Goal: Task Accomplishment & Management: Manage account settings

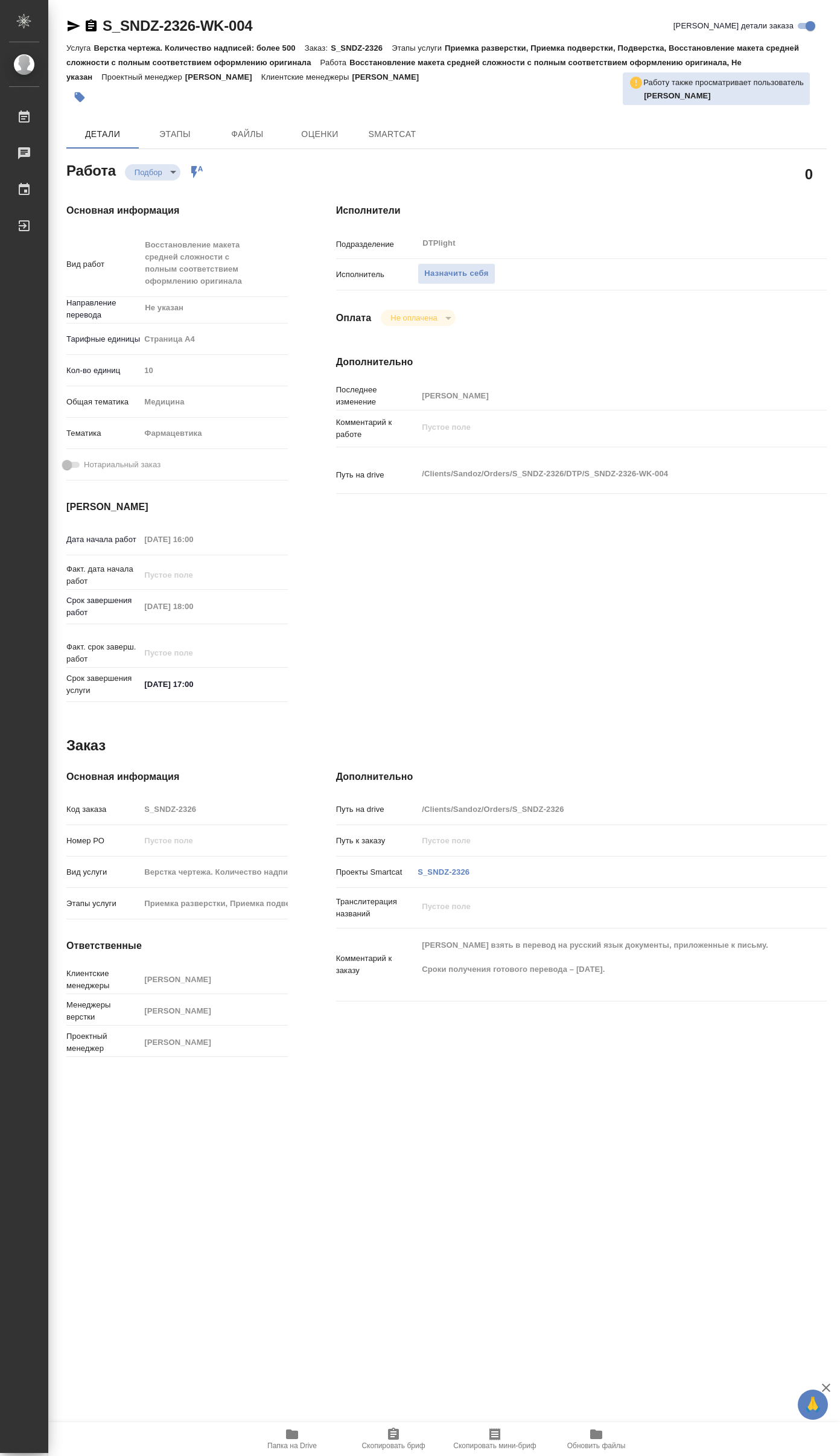
type textarea "x"
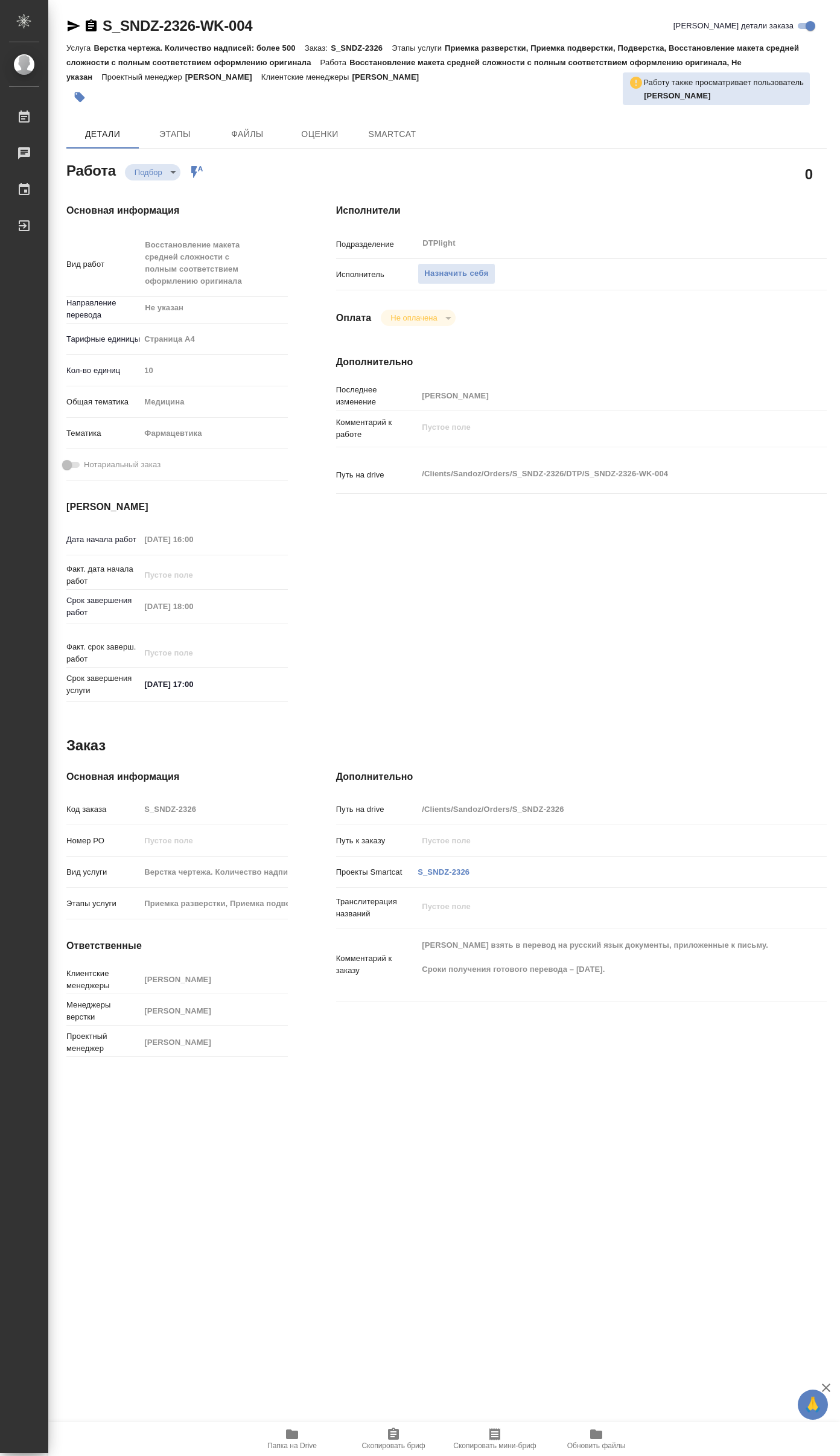
type textarea "x"
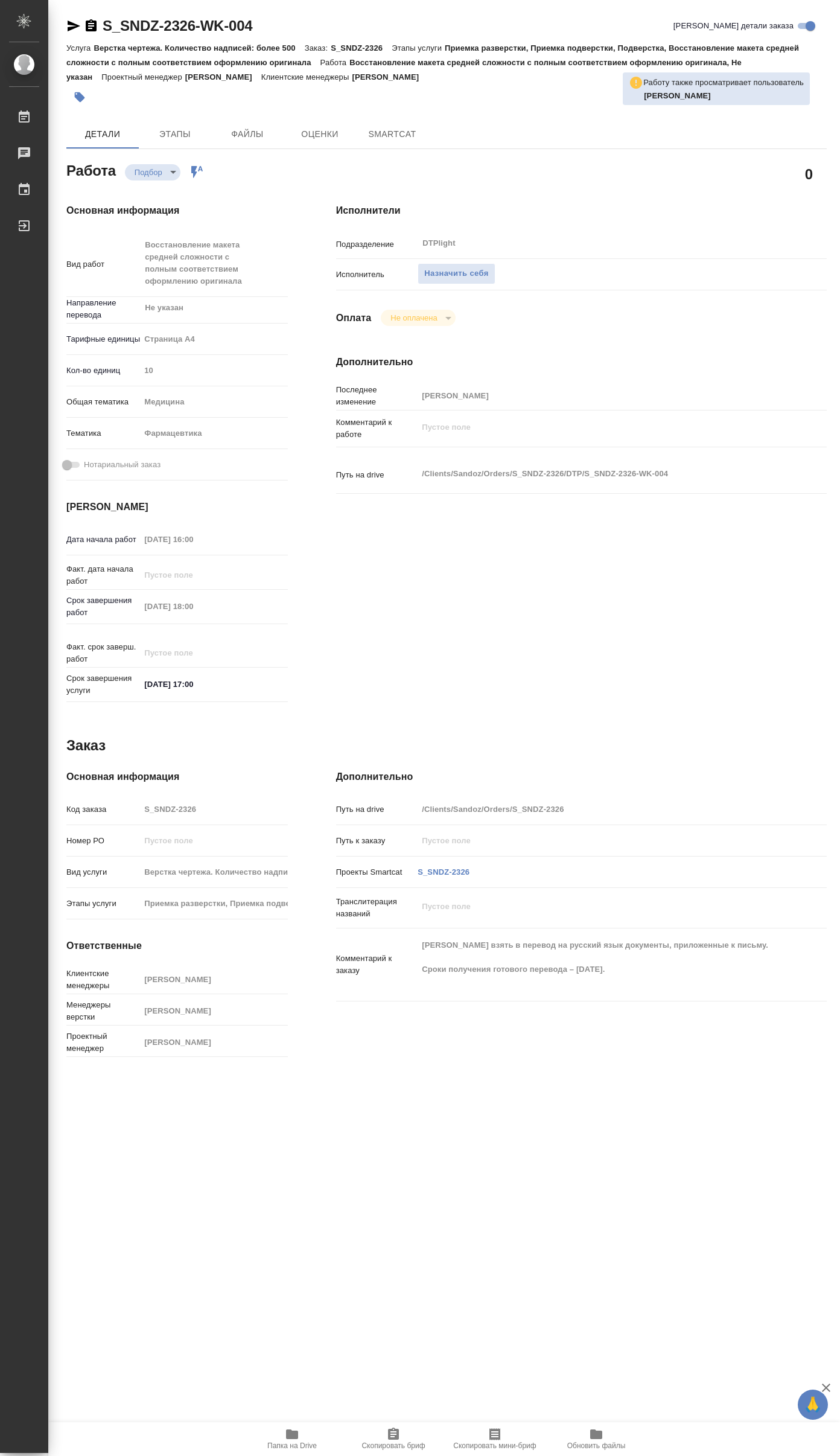
type textarea "x"
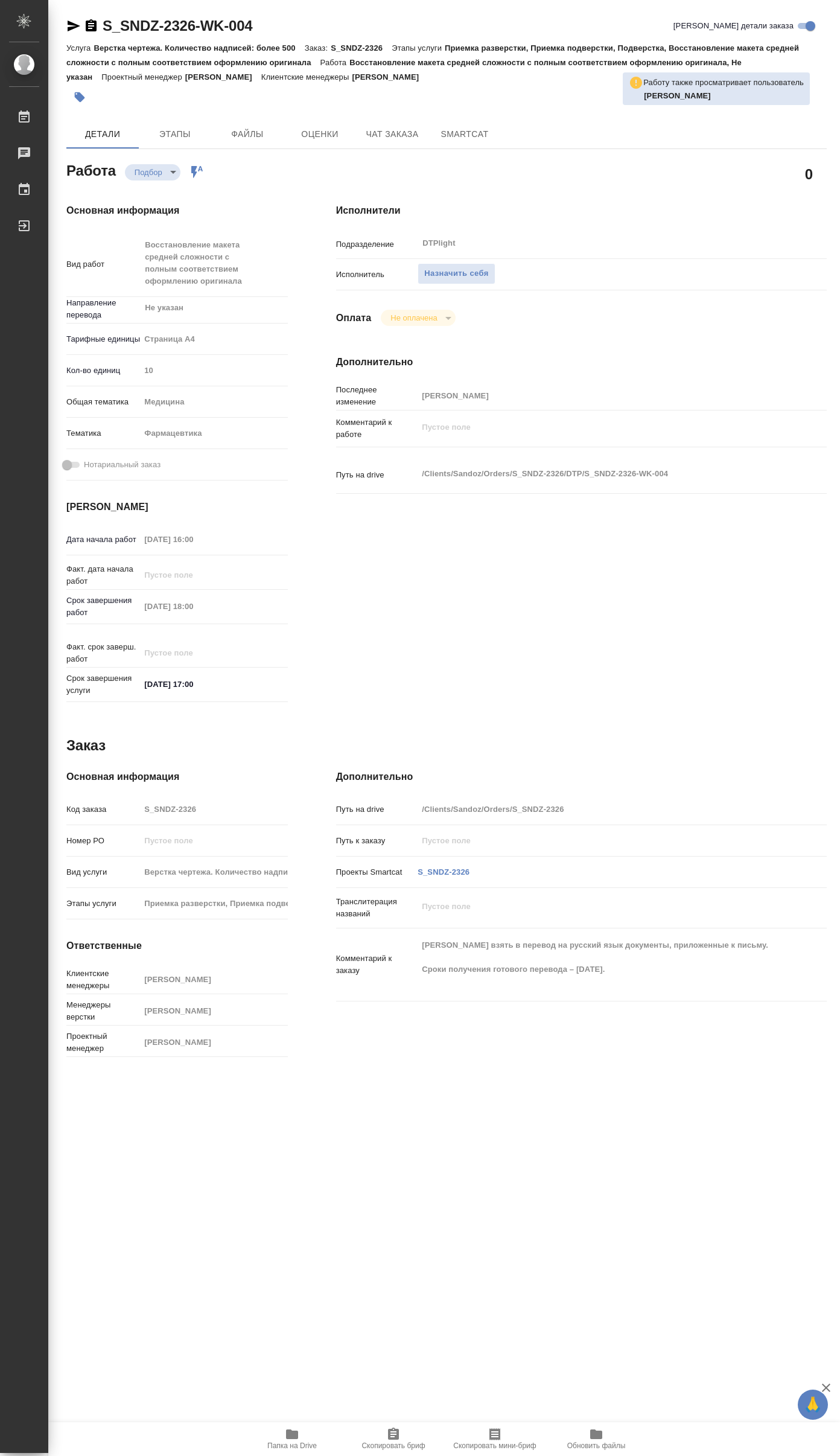
type textarea "x"
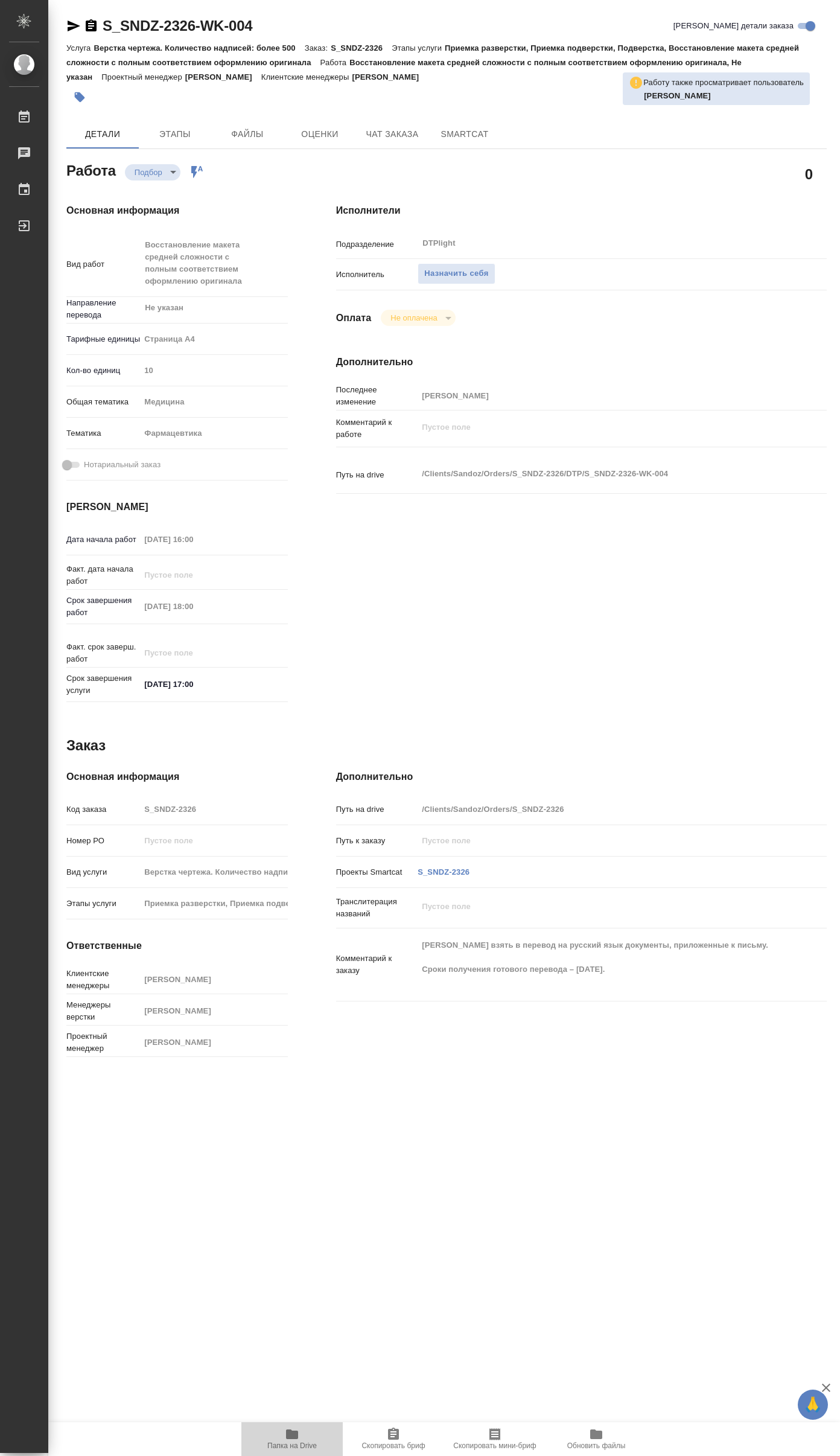
click at [301, 1437] on span "Папка на Drive" at bounding box center [292, 1438] width 87 height 23
type textarea "x"
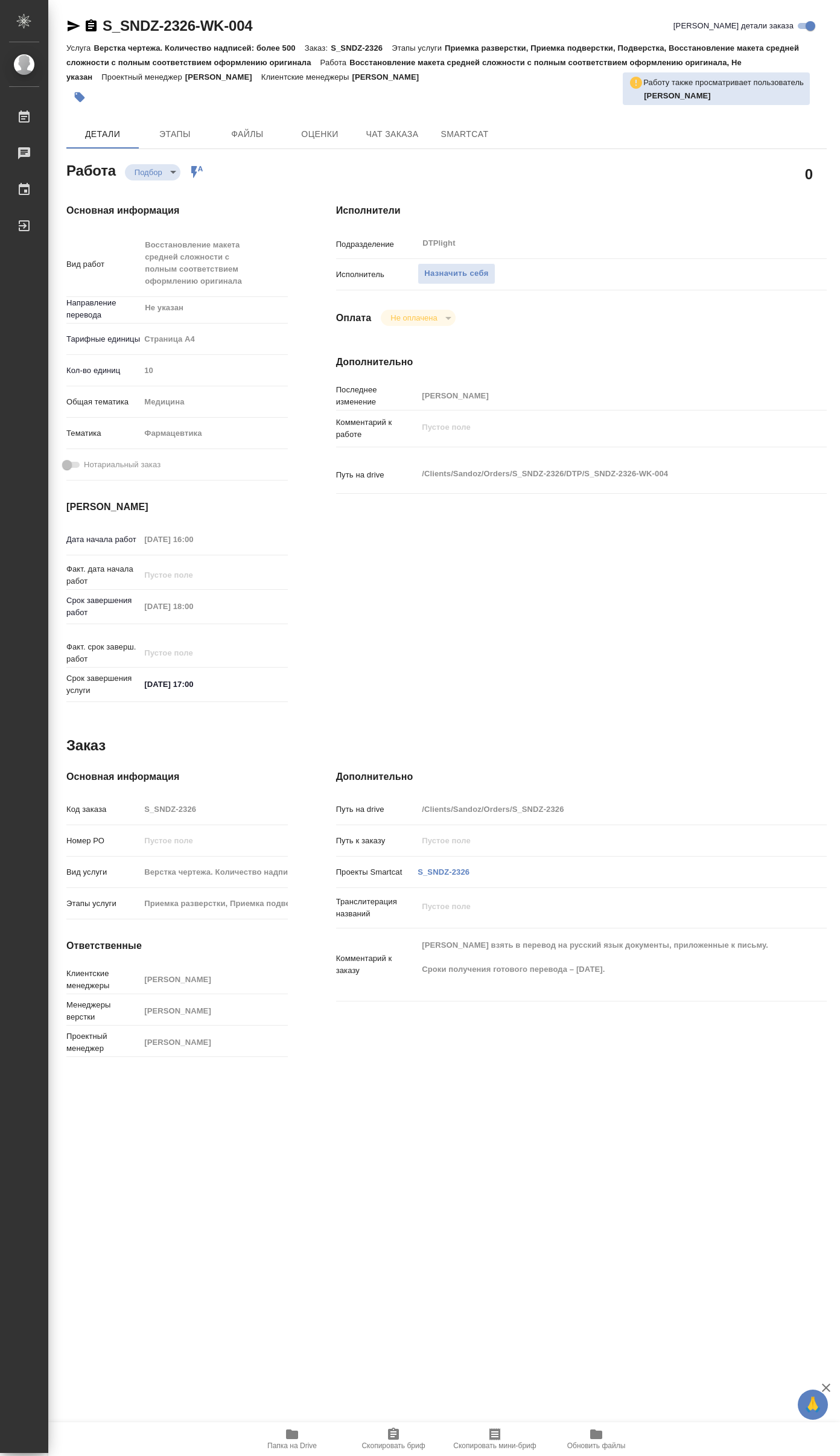
type textarea "x"
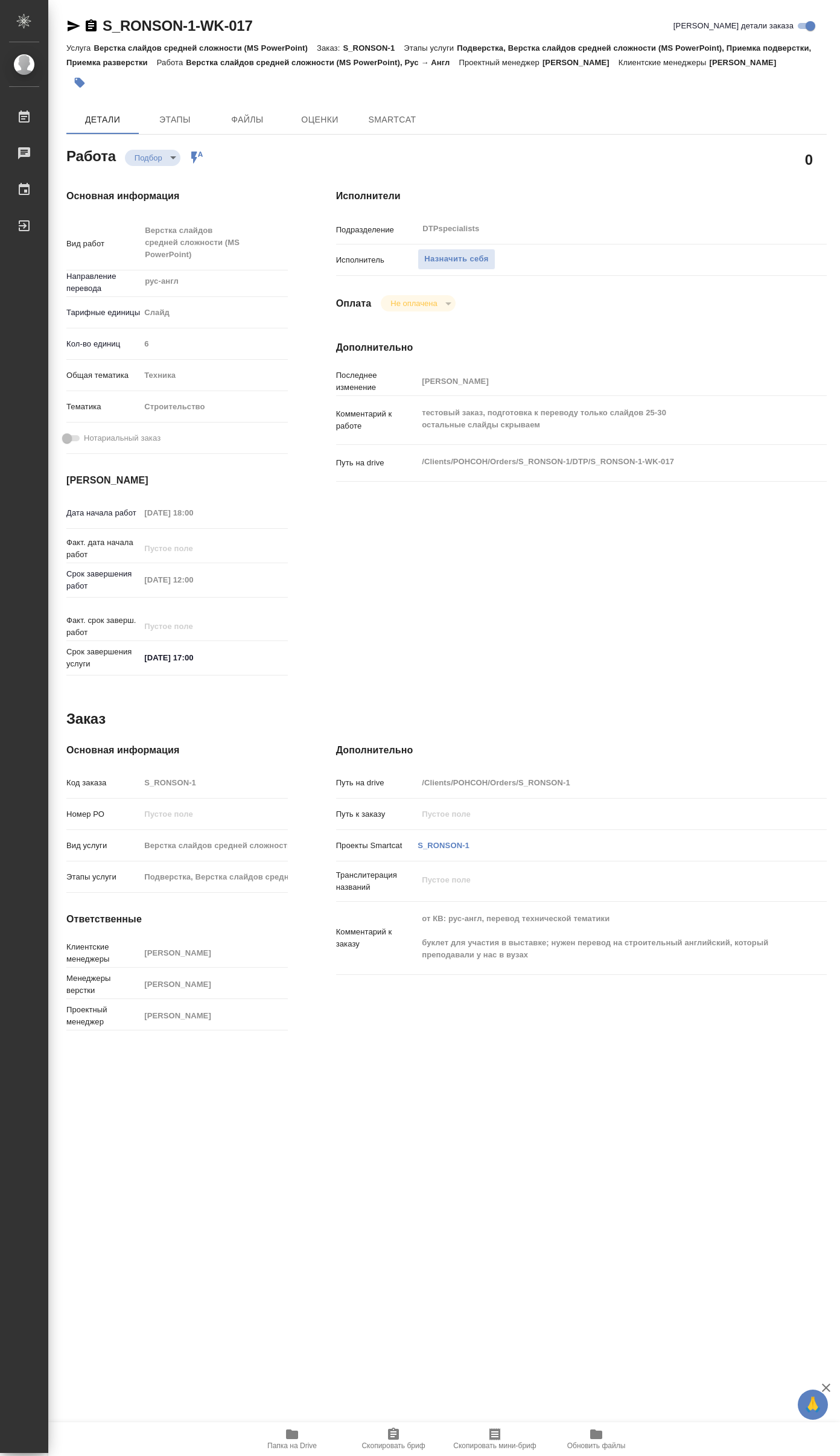
type textarea "x"
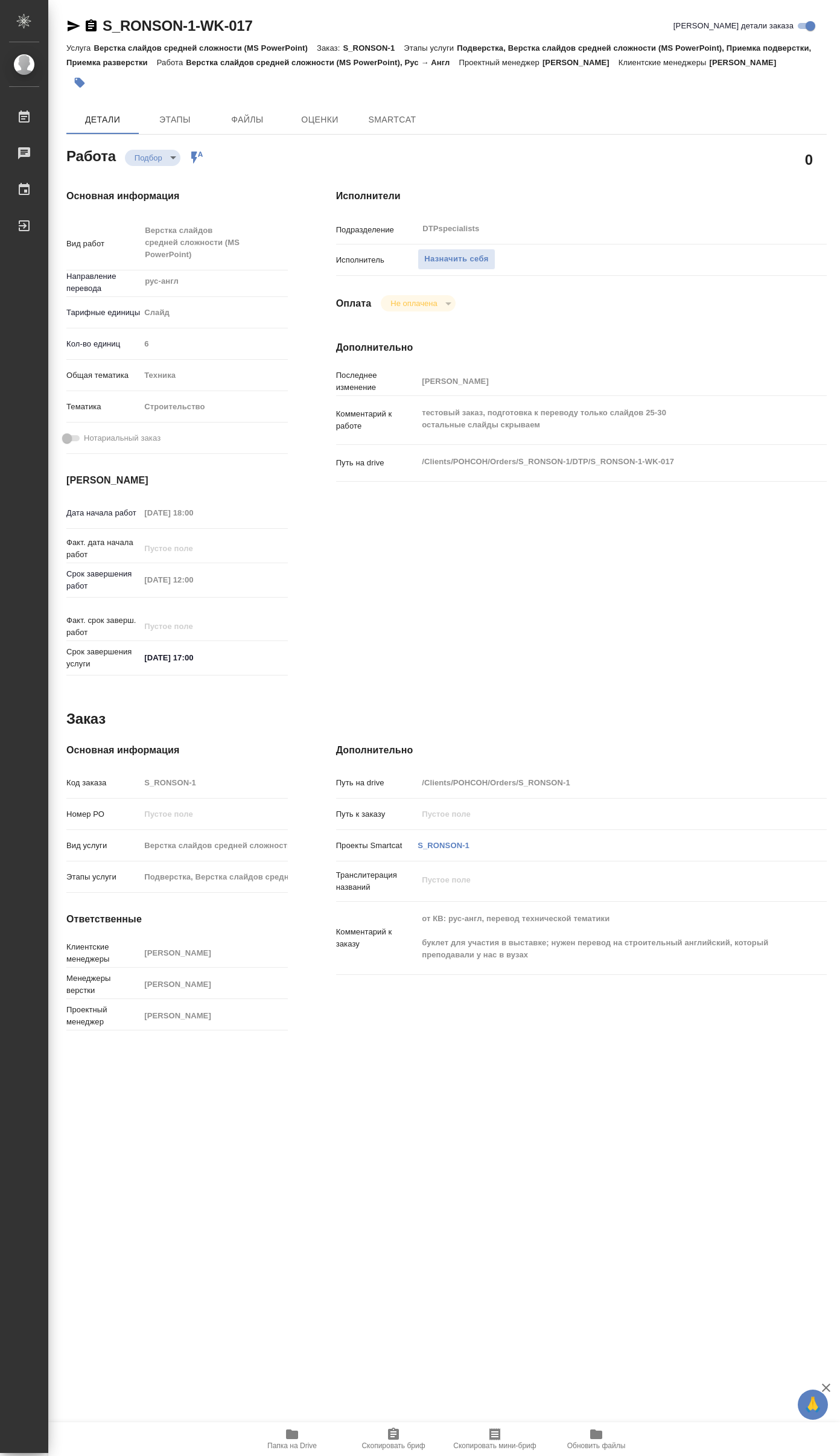
type textarea "x"
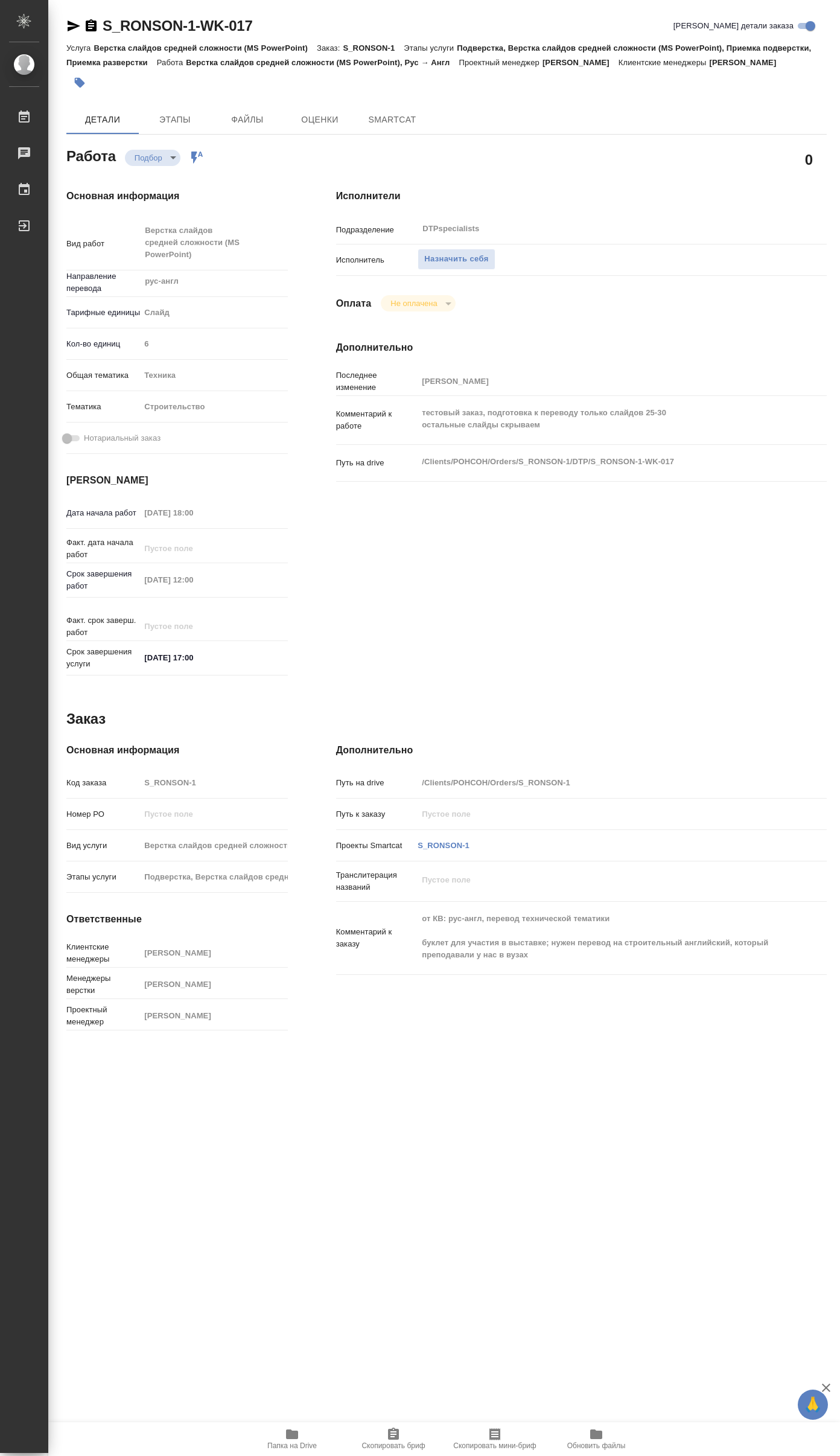
type textarea "x"
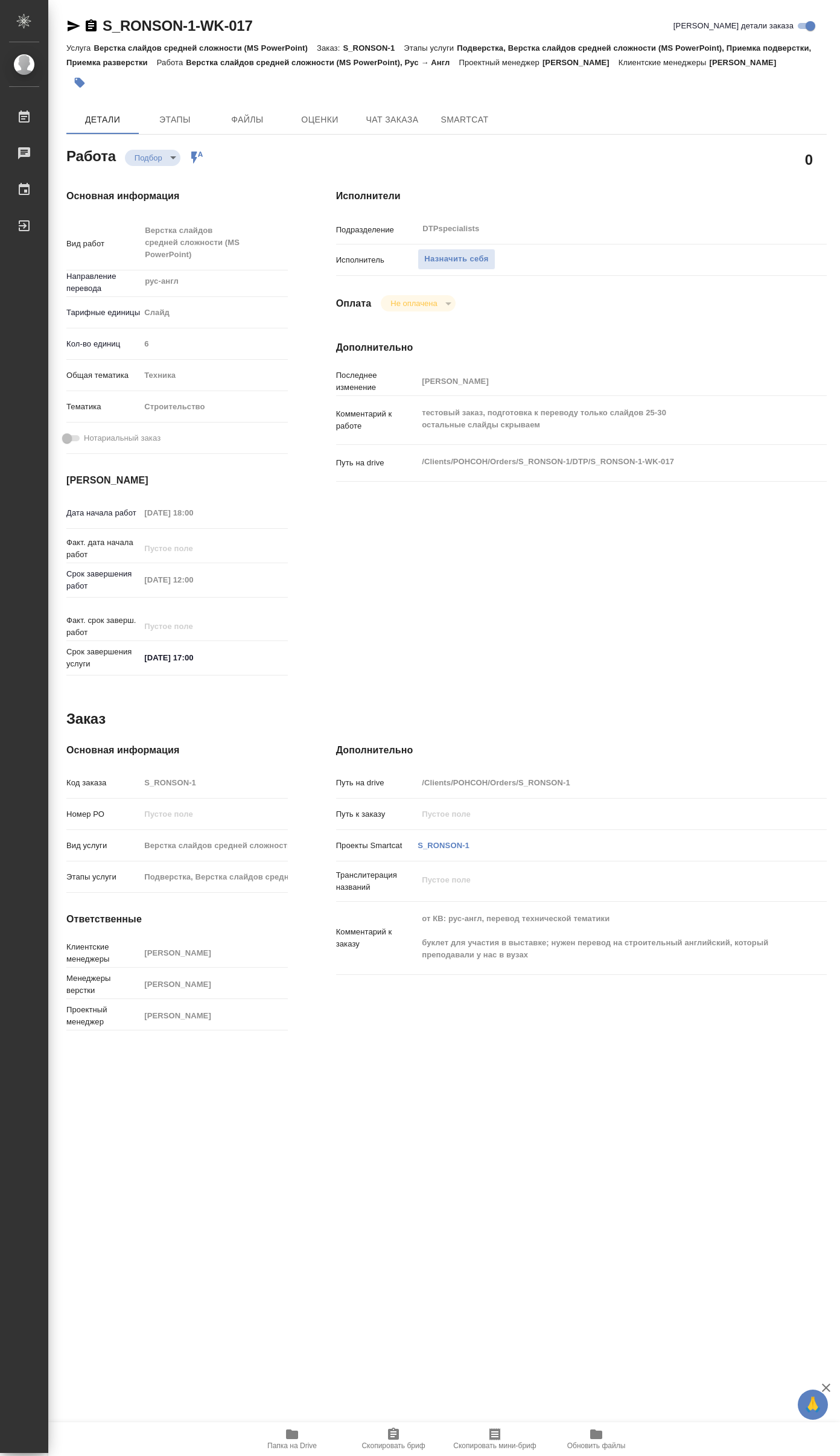
type textarea "x"
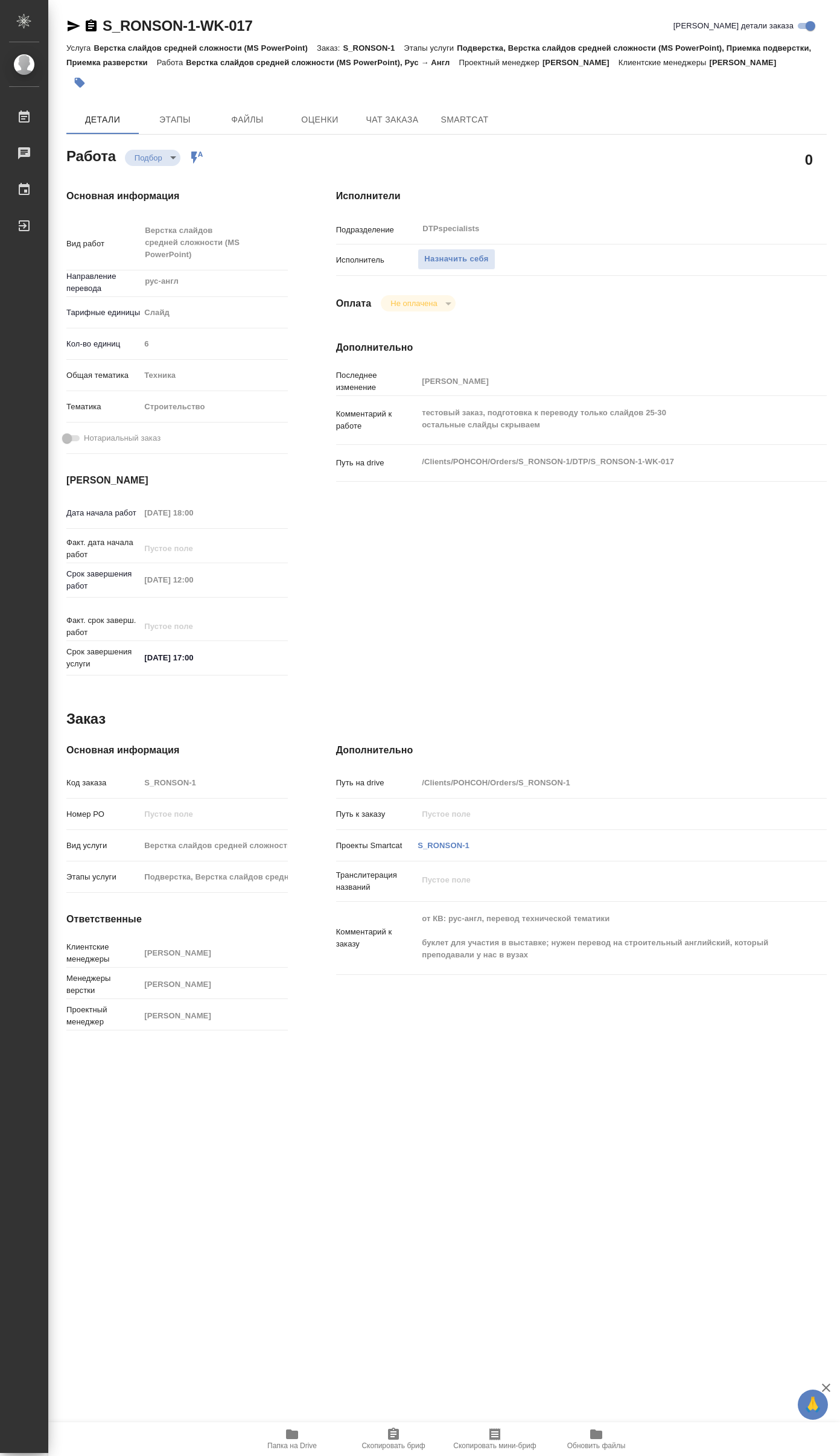
type textarea "x"
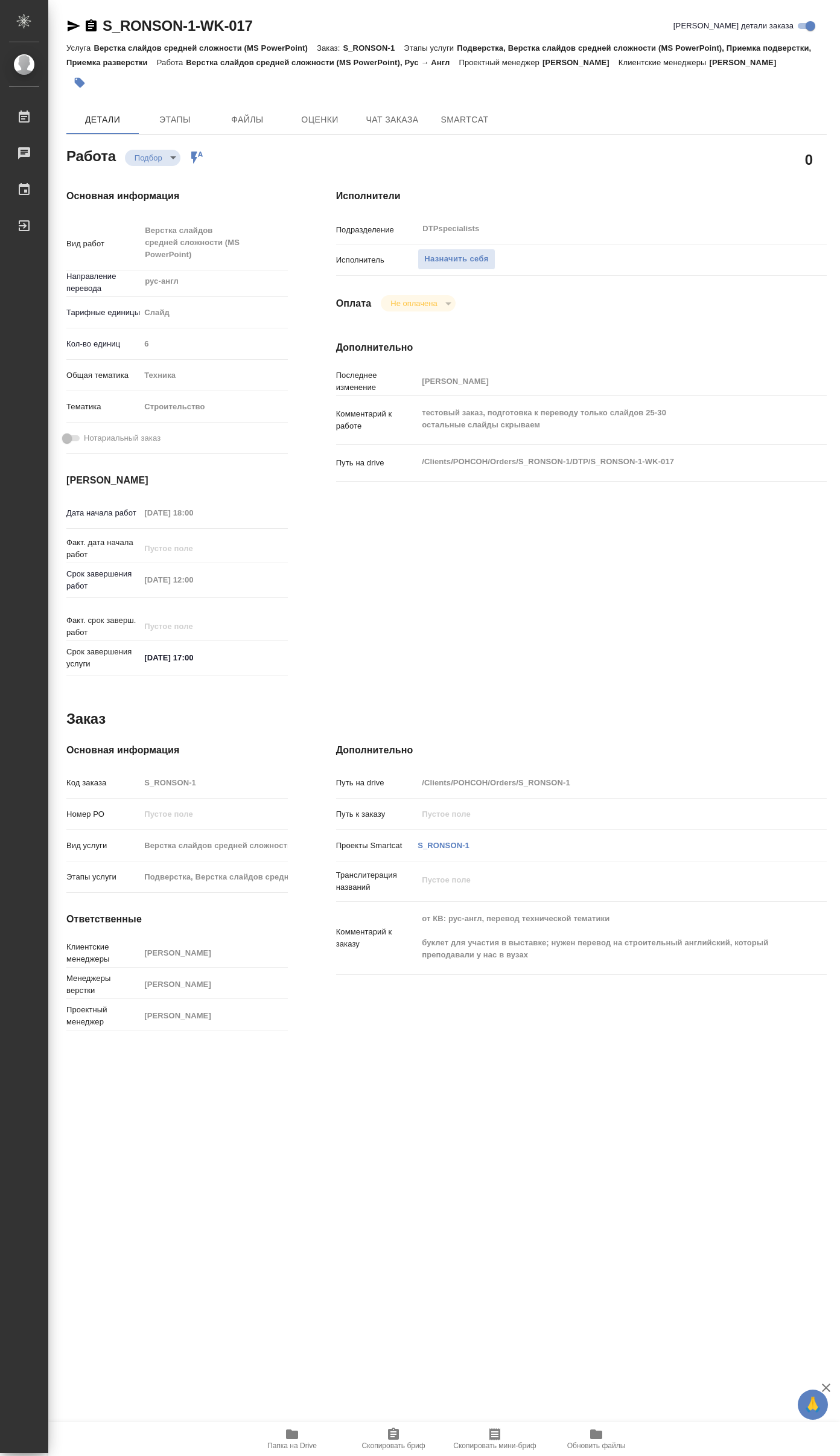
click at [296, 1440] on icon "button" at bounding box center [292, 1434] width 14 height 14
click at [451, 266] on span "Назначить себя" at bounding box center [456, 259] width 64 height 14
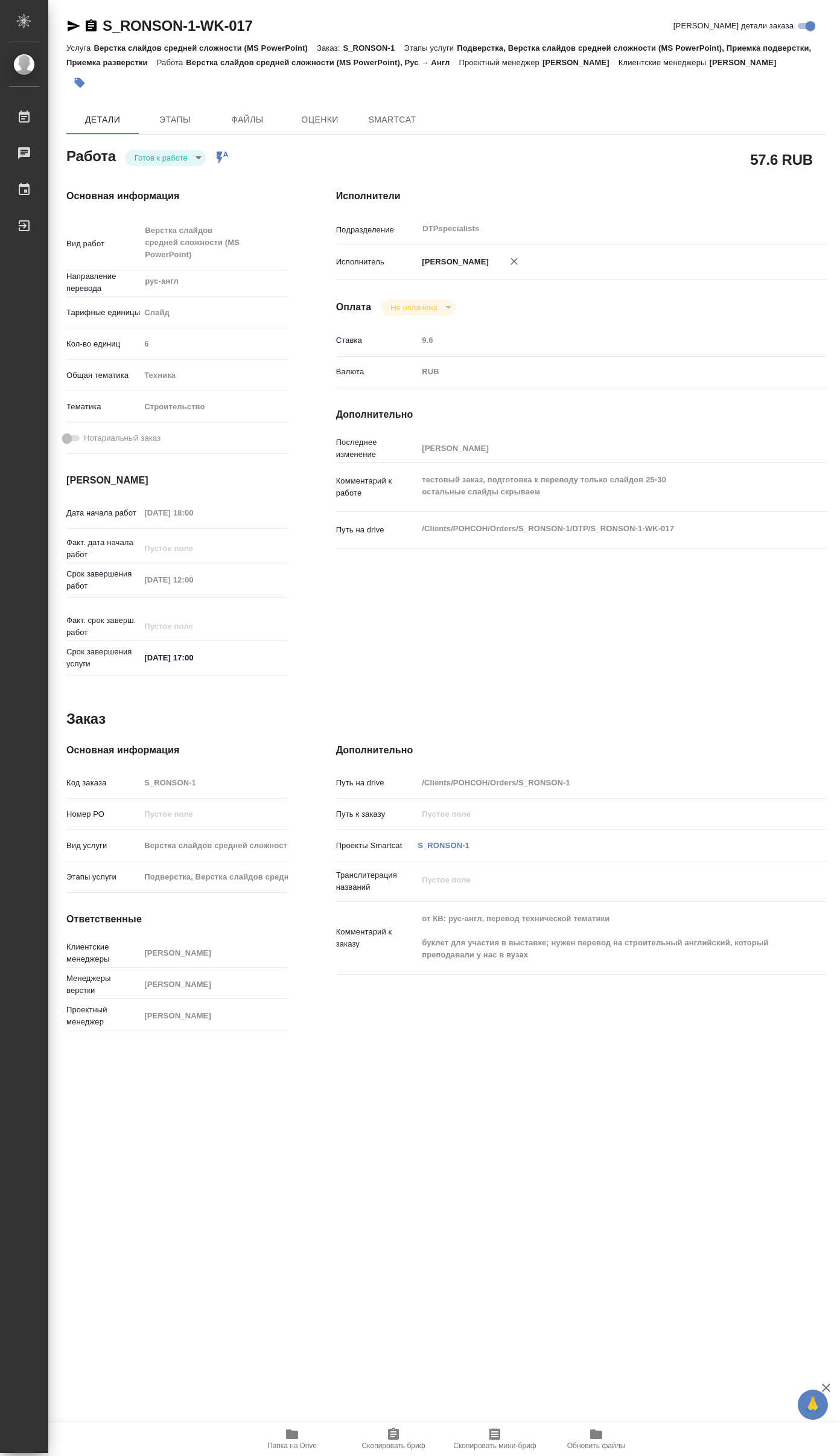
type textarea "x"
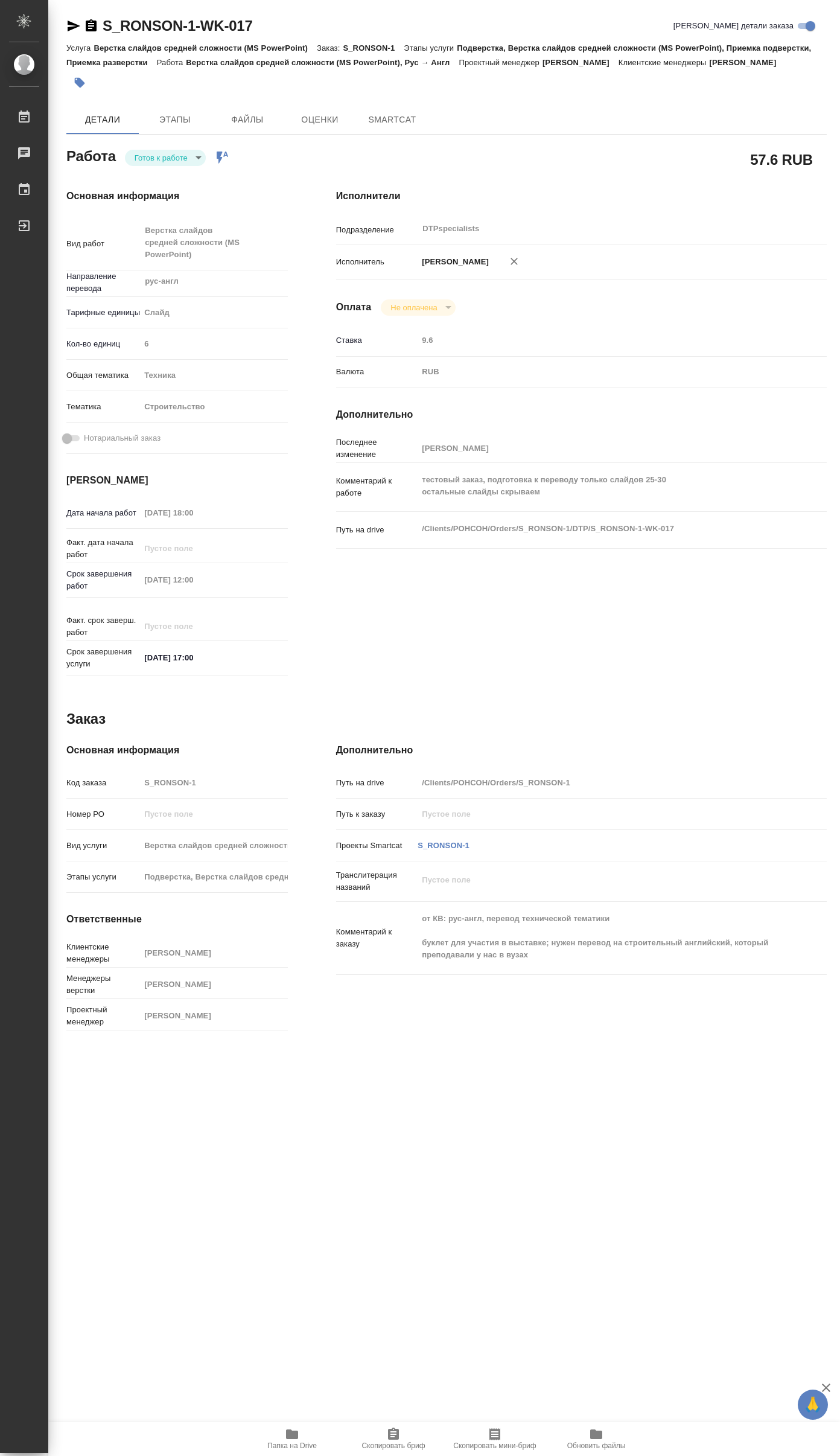
type textarea "x"
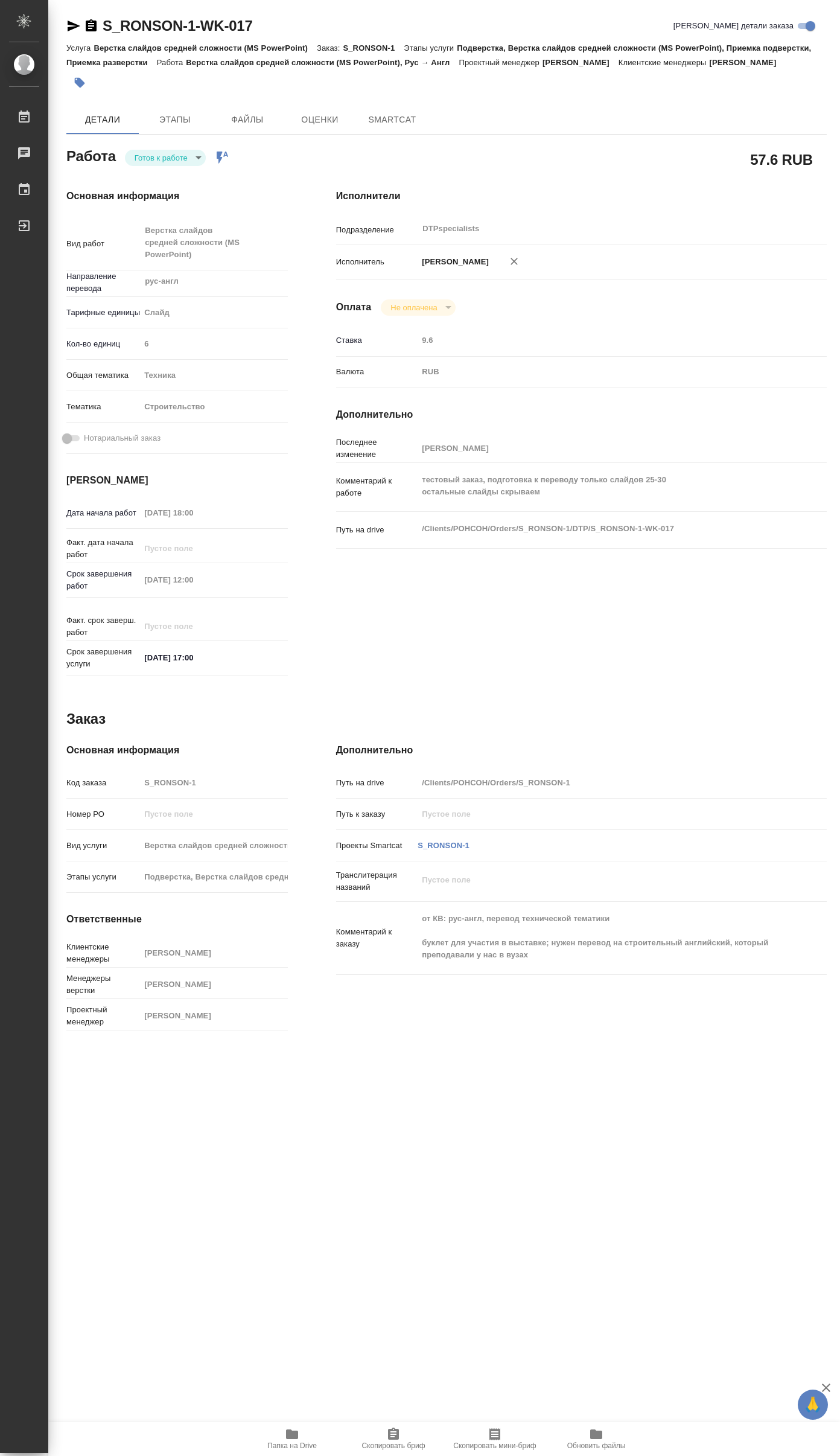
type textarea "x"
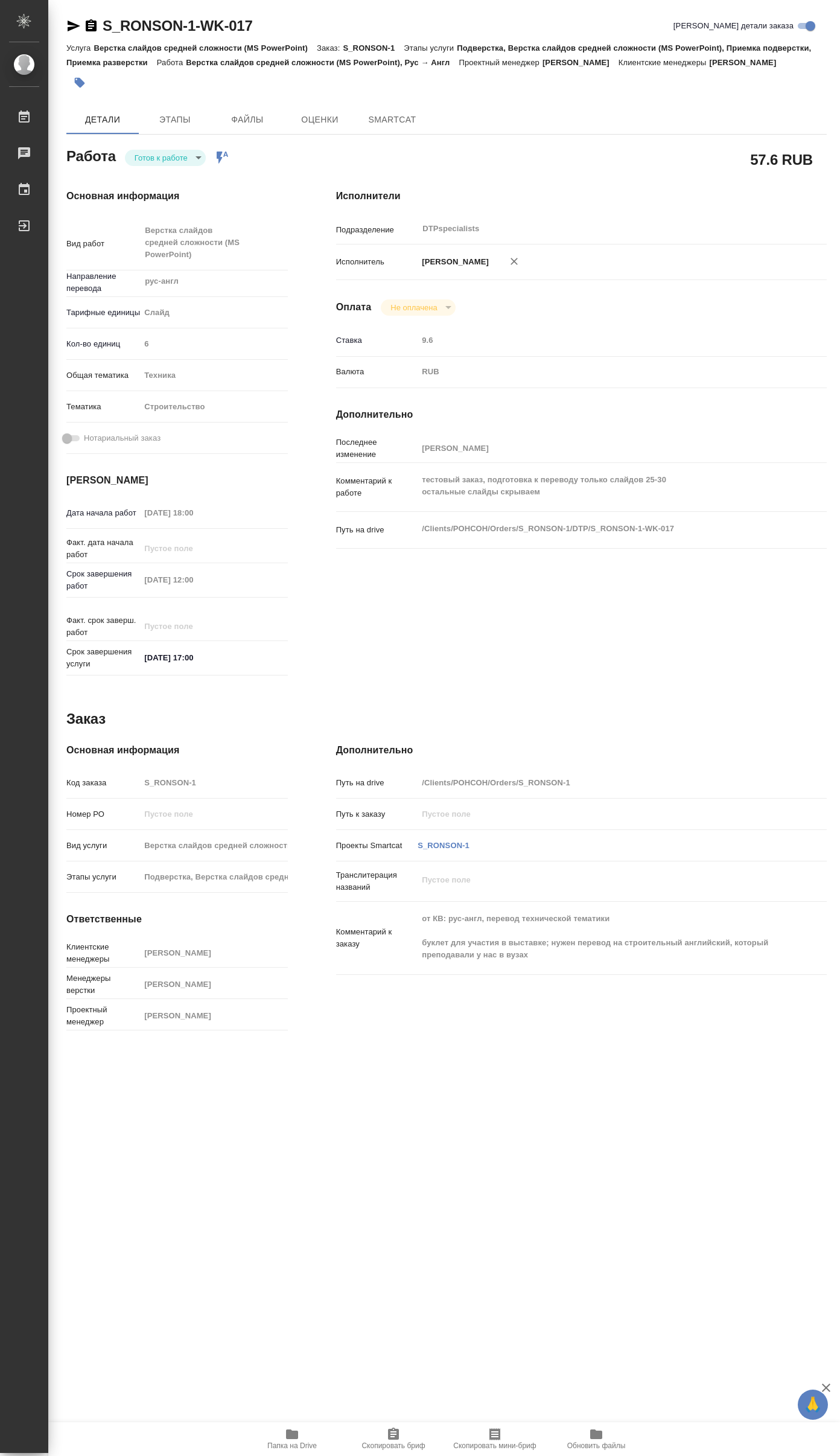
type textarea "x"
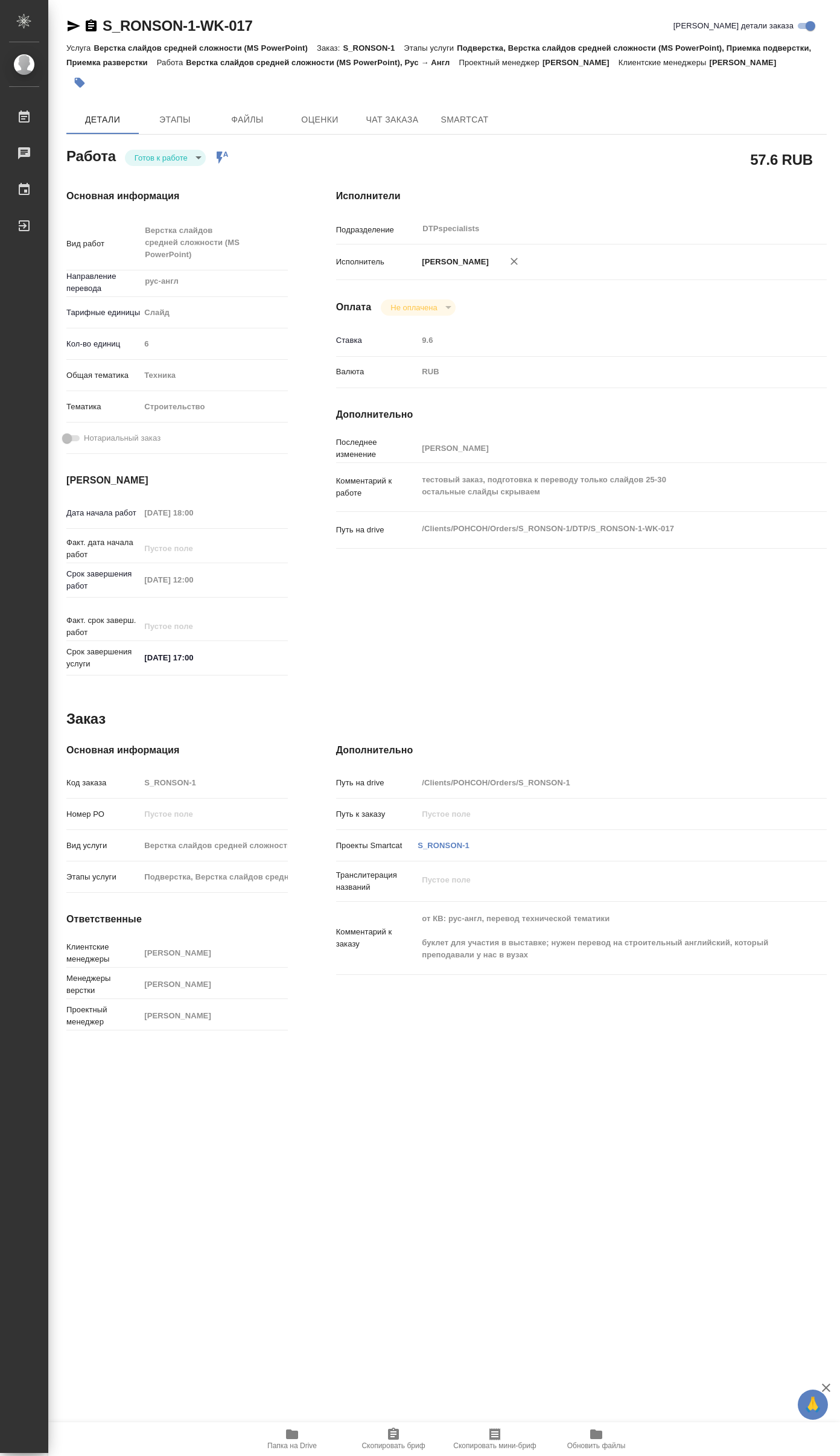
type textarea "x"
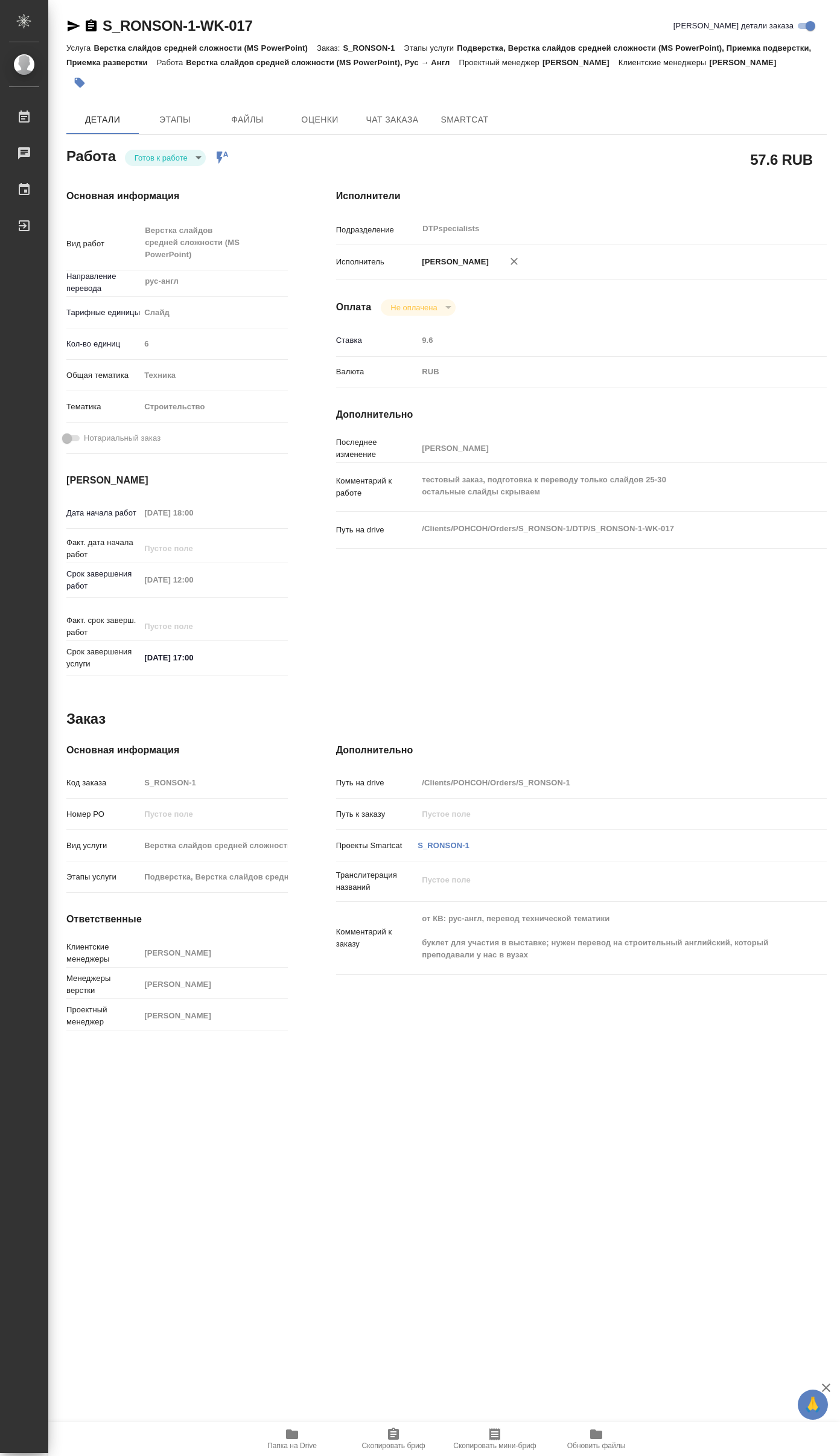
type textarea "x"
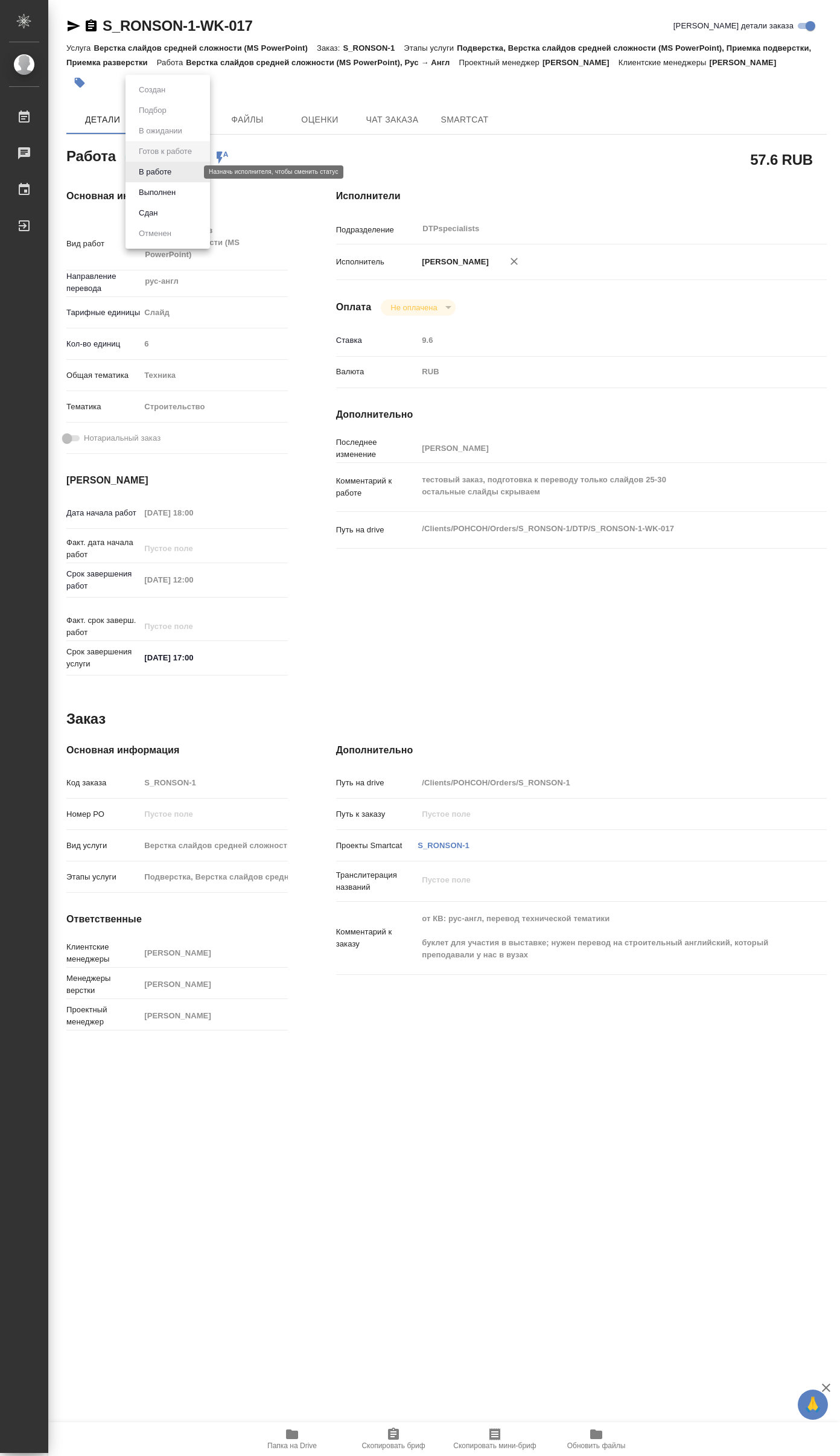
click at [174, 174] on body "🙏 .cls-1 fill:#fff; AWATERA Yakovlev Sergey Работы 0 Чаты График Выйти S_RONSON…" at bounding box center [420, 728] width 840 height 1456
click at [163, 175] on button "В работе" at bounding box center [155, 172] width 40 height 14
type textarea "x"
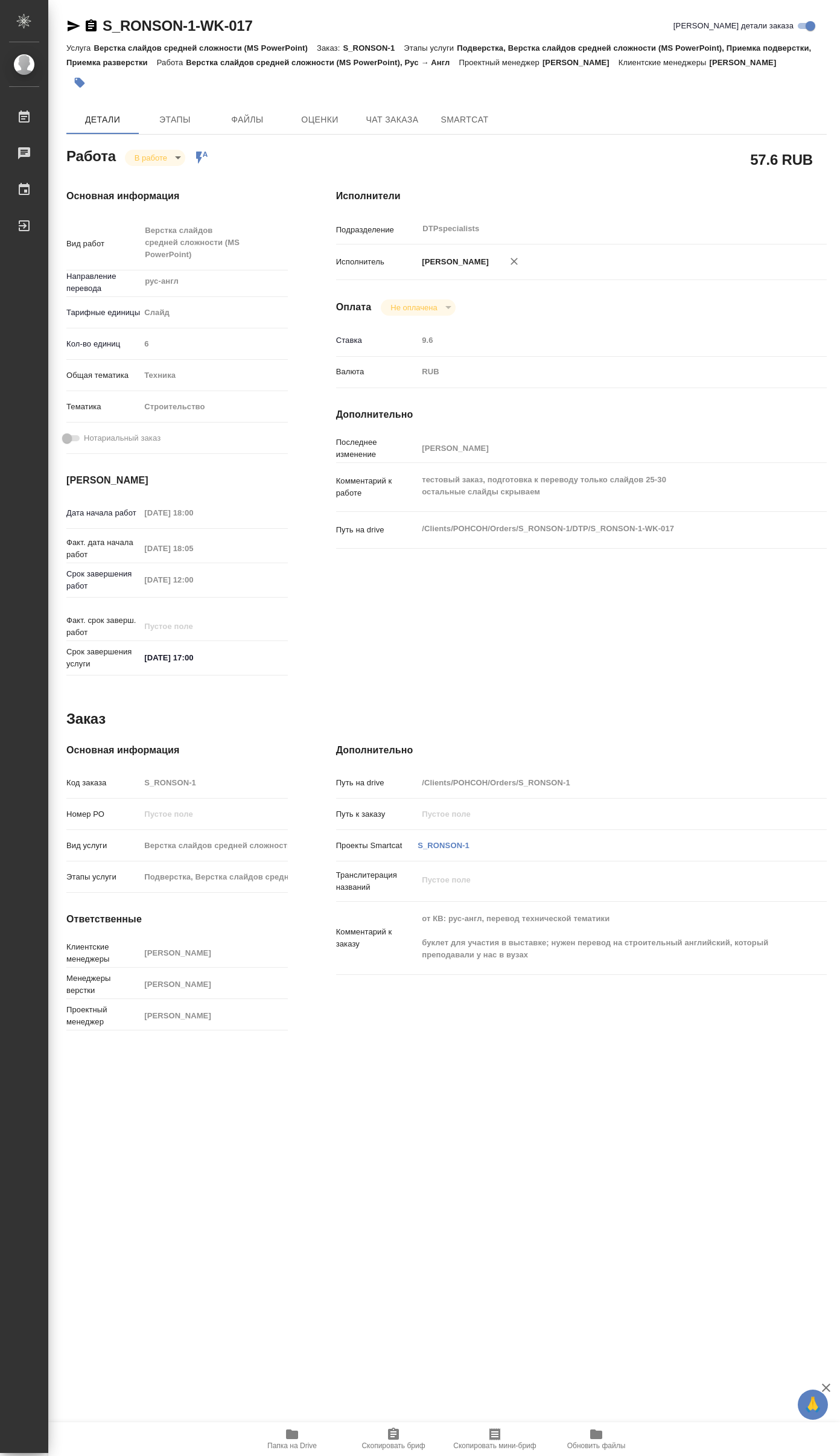
type textarea "x"
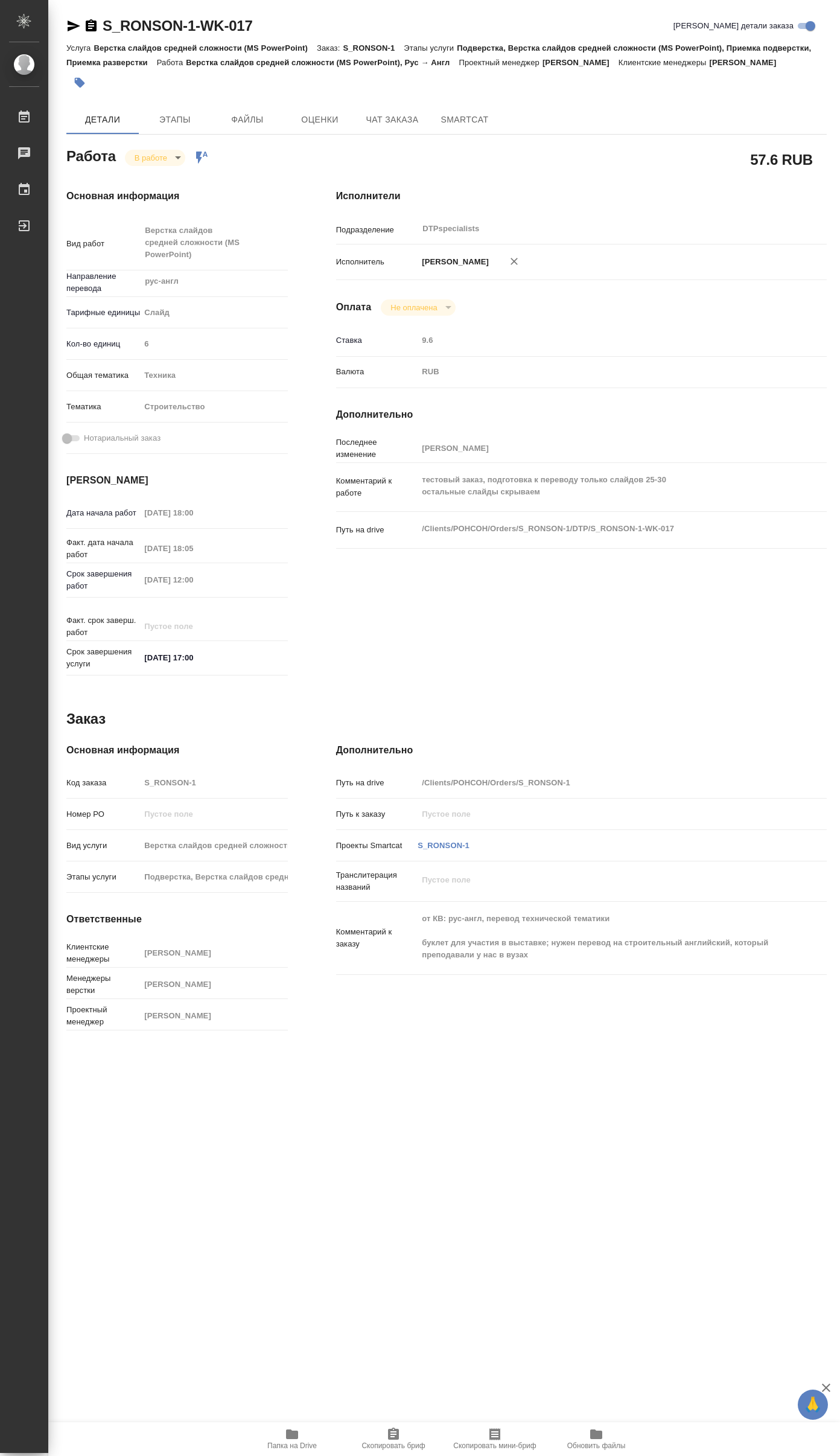
type textarea "x"
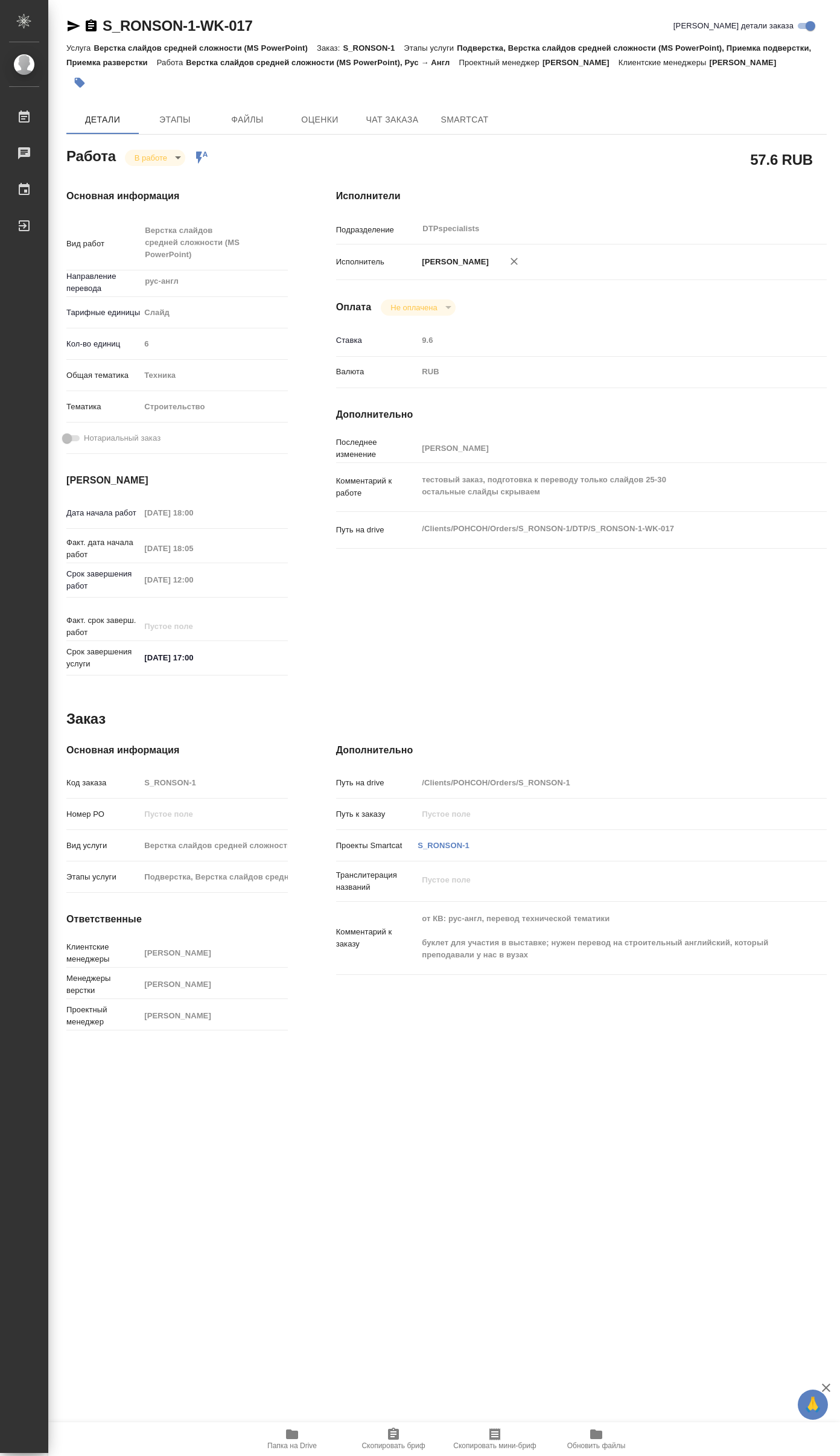
type textarea "x"
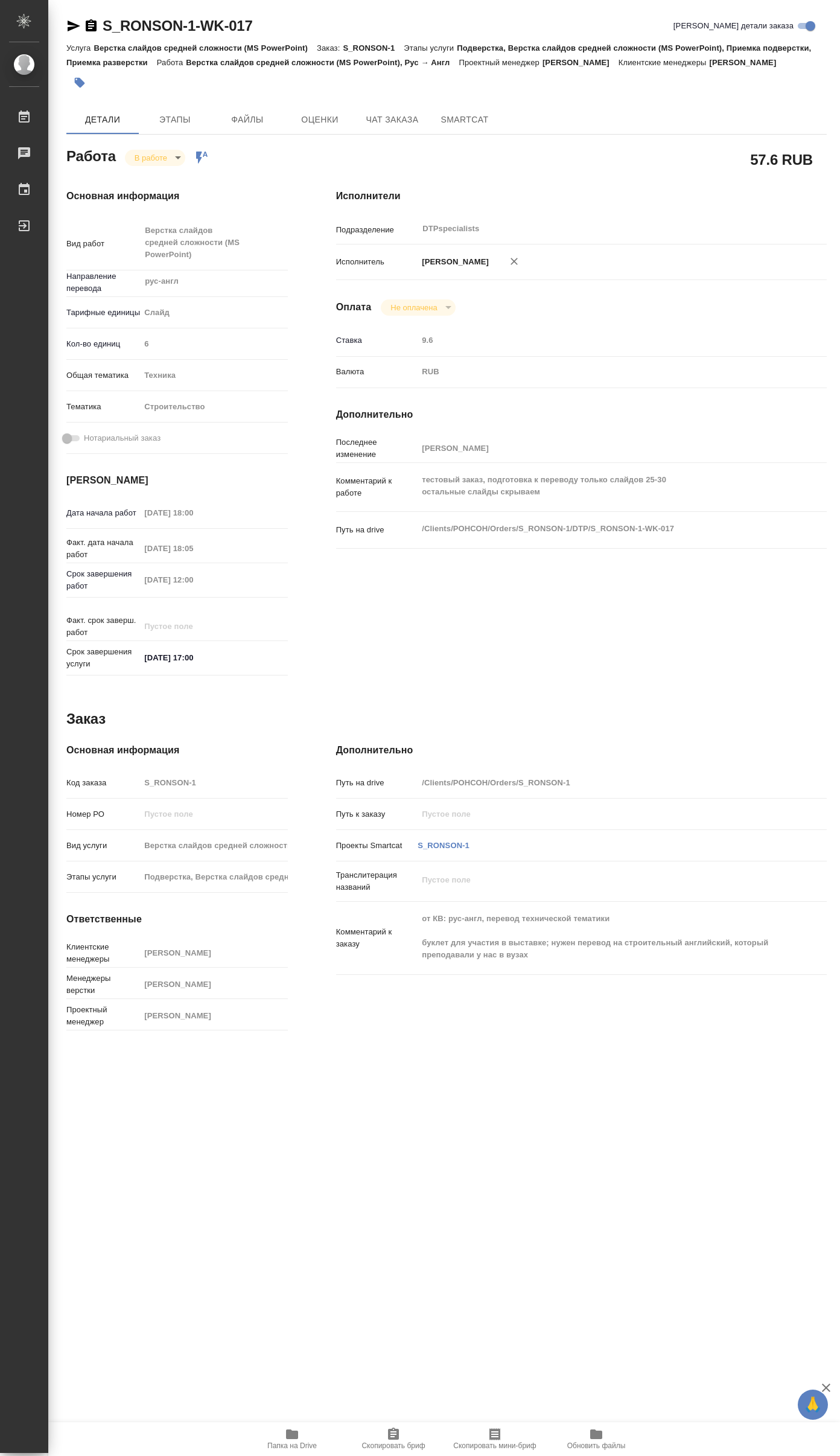
type textarea "x"
